Goal: Task Accomplishment & Management: Use online tool/utility

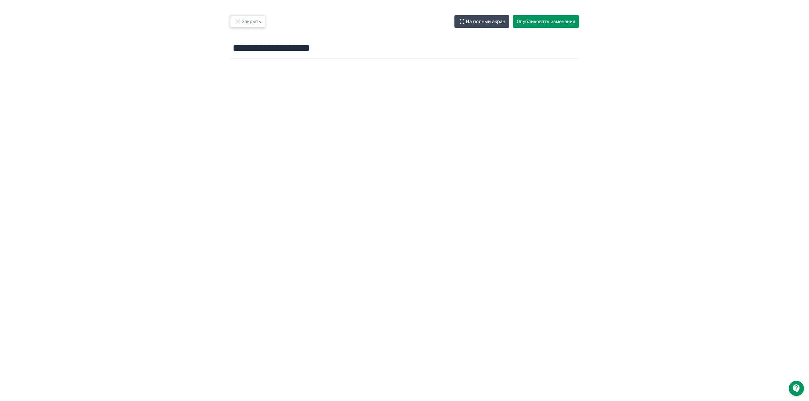
click at [250, 27] on button "Закрыть" at bounding box center [247, 21] width 35 height 13
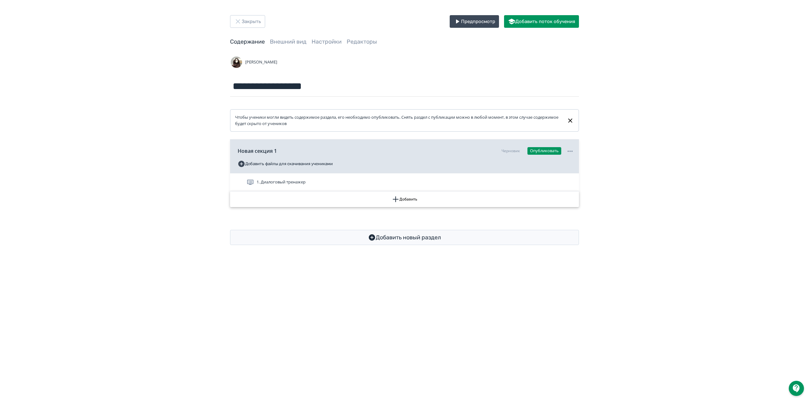
click at [395, 197] on icon "button" at bounding box center [396, 200] width 8 height 8
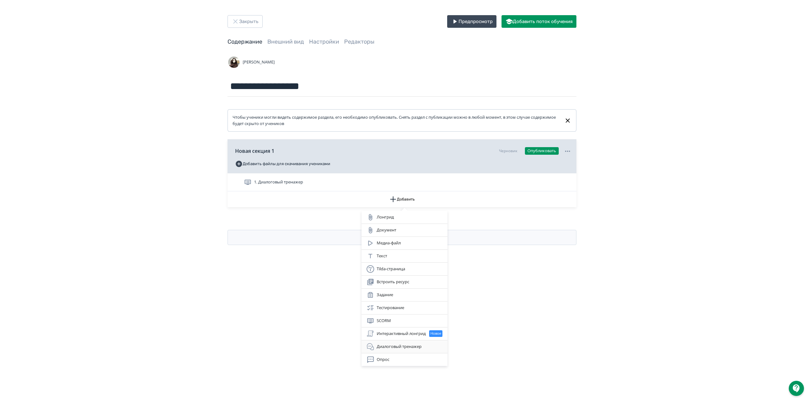
click at [410, 348] on div "Диалоговый тренажер" at bounding box center [405, 347] width 76 height 8
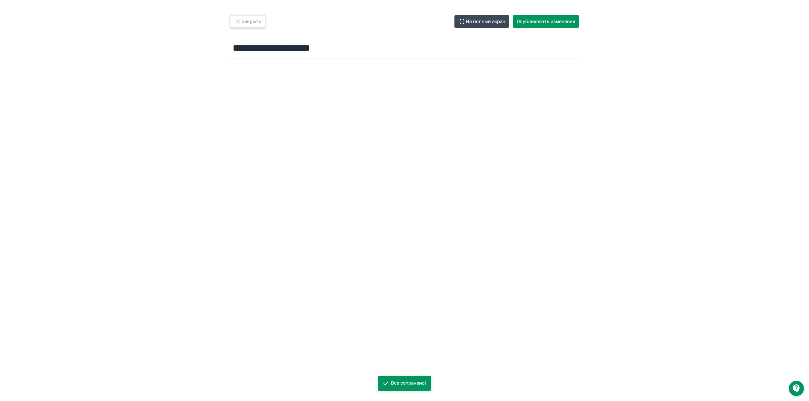
click at [252, 23] on button "Закрыть" at bounding box center [247, 21] width 35 height 13
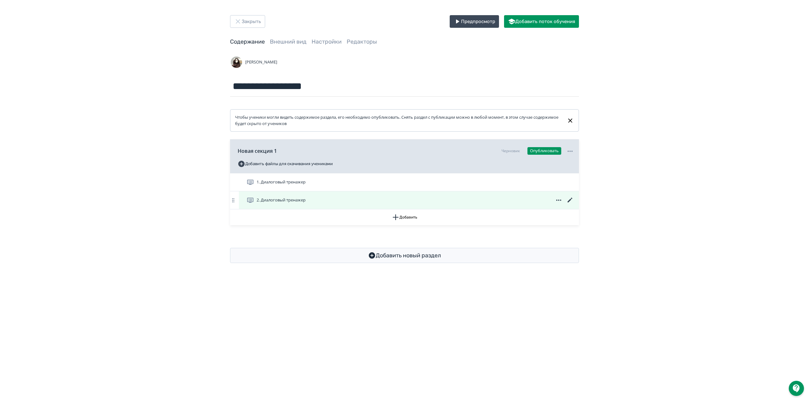
click at [559, 200] on icon at bounding box center [559, 201] width 8 height 8
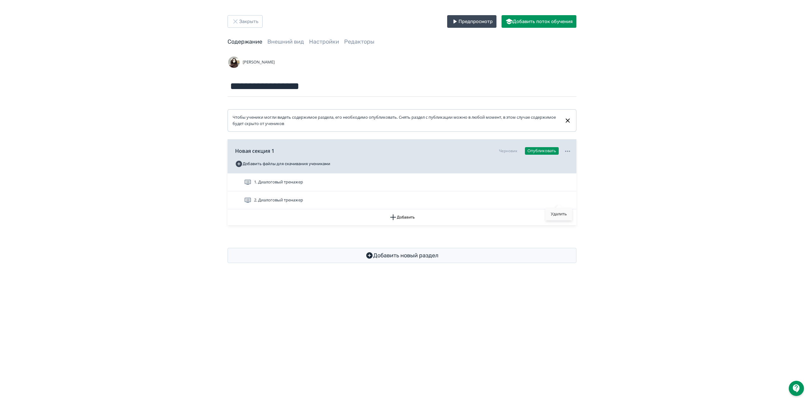
click at [556, 213] on div "Удалить" at bounding box center [559, 214] width 26 height 13
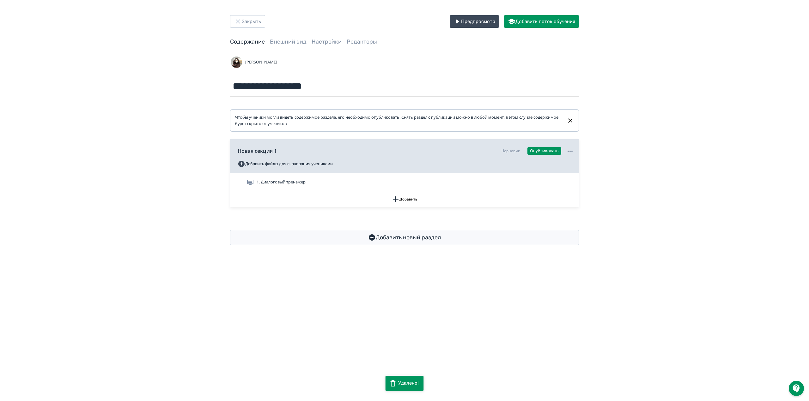
click at [693, 24] on div "**********" at bounding box center [404, 130] width 809 height 260
